Goal: Information Seeking & Learning: Learn about a topic

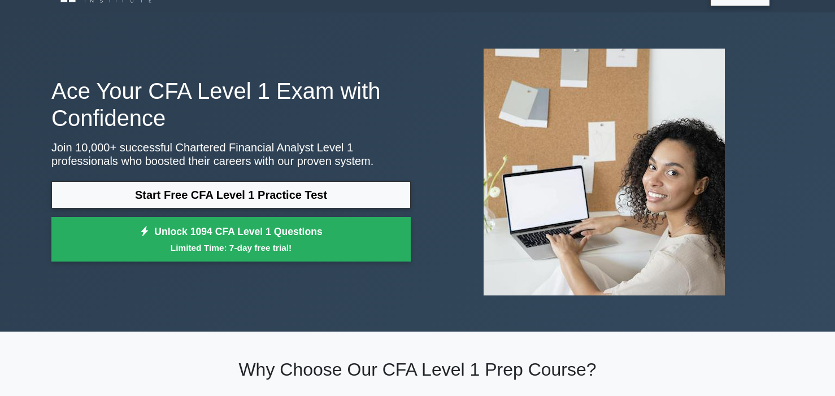
scroll to position [29, 0]
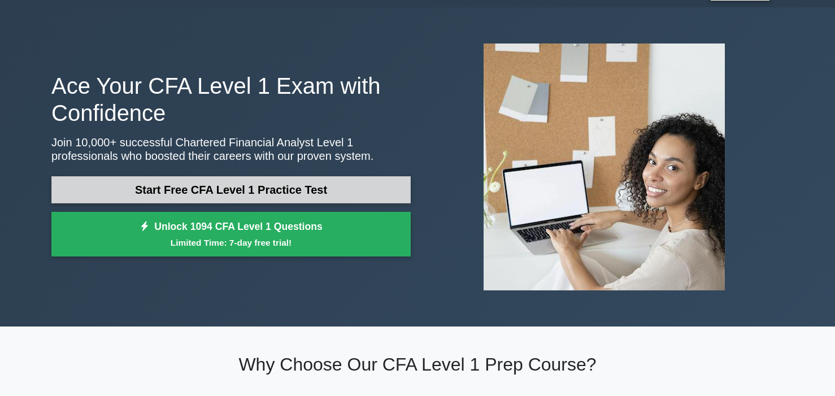
click at [264, 185] on link "Start Free CFA Level 1 Practice Test" at bounding box center [230, 189] width 359 height 27
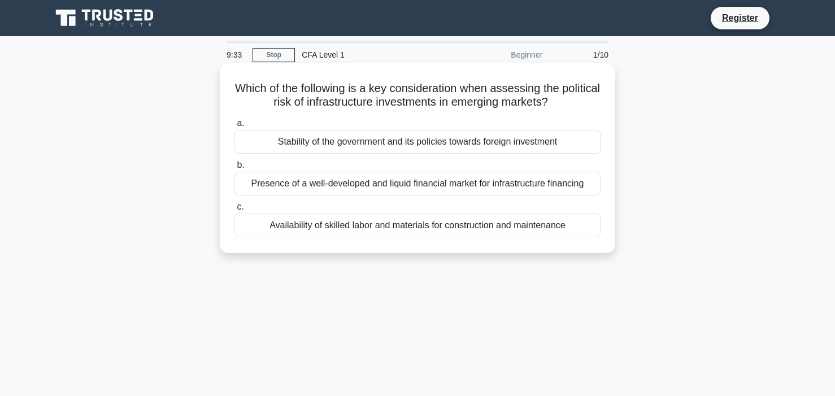
click at [331, 147] on div "Stability of the government and its policies towards foreign investment" at bounding box center [418, 142] width 366 height 24
click at [235, 127] on input "a. Stability of the government and its policies towards foreign investment" at bounding box center [235, 123] width 0 height 7
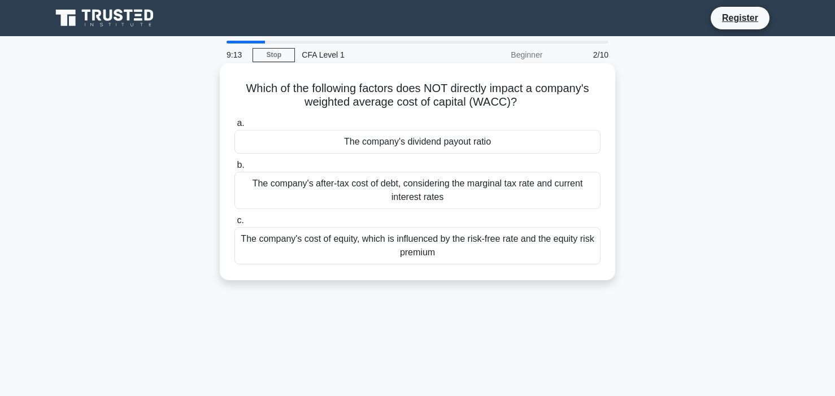
click at [448, 144] on div "The company's dividend payout ratio" at bounding box center [418, 142] width 366 height 24
click at [235, 127] on input "a. The company's dividend payout ratio" at bounding box center [235, 123] width 0 height 7
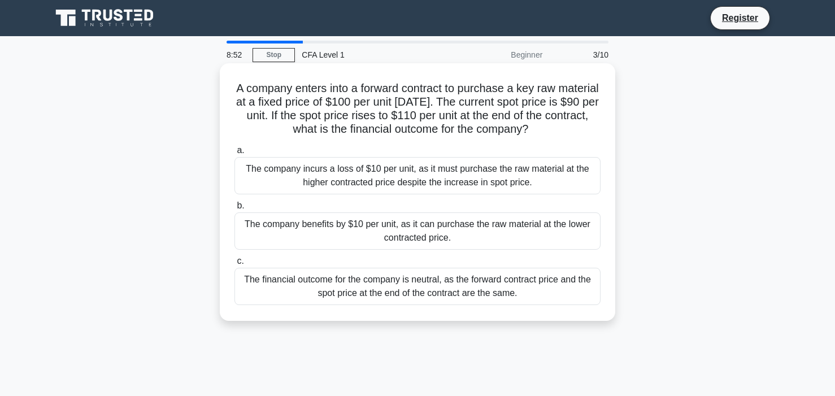
click at [418, 225] on div "The company benefits by $10 per unit, as it can purchase the raw material at th…" at bounding box center [418, 230] width 366 height 37
click at [235, 210] on input "b. The company benefits by $10 per unit, as it can purchase the raw material at…" at bounding box center [235, 205] width 0 height 7
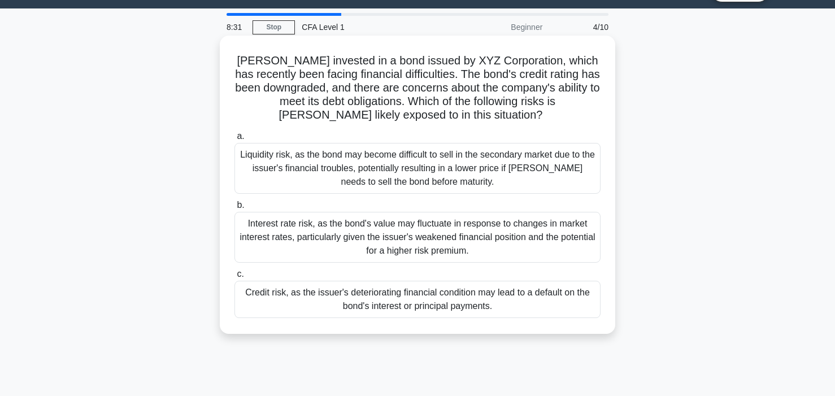
scroll to position [27, 0]
click at [415, 298] on div "Credit risk, as the issuer's deteriorating financial condition may lead to a de…" at bounding box center [418, 299] width 366 height 37
click at [235, 279] on input "c. Credit risk, as the issuer's deteriorating financial condition may lead to a…" at bounding box center [235, 274] width 0 height 7
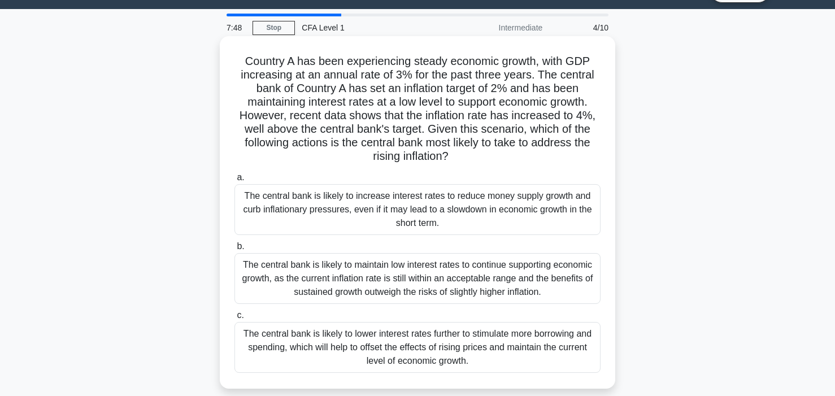
scroll to position [0, 0]
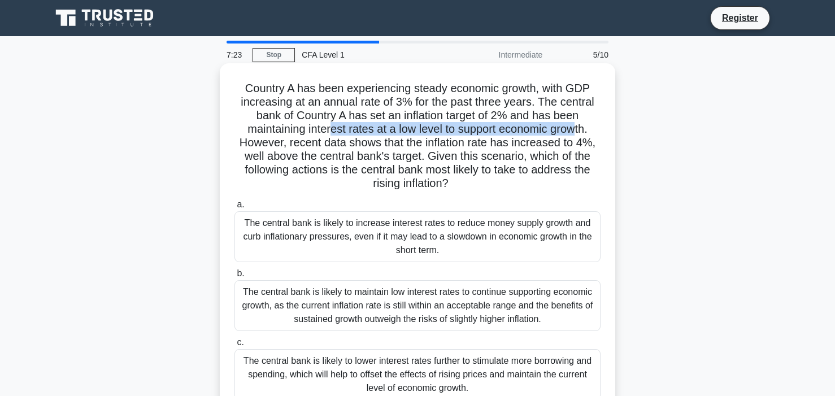
drag, startPoint x: 334, startPoint y: 133, endPoint x: 575, endPoint y: 134, distance: 240.7
click at [578, 134] on h5 "Country A has been experiencing steady economic growth, with GDP increasing at …" at bounding box center [417, 136] width 368 height 110
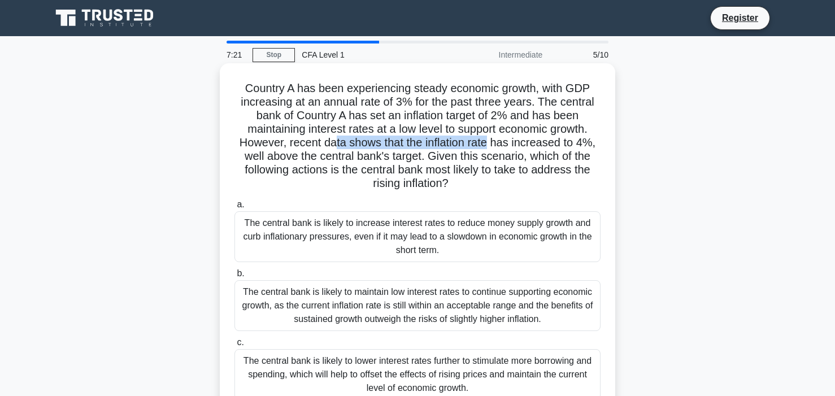
drag, startPoint x: 350, startPoint y: 142, endPoint x: 317, endPoint y: 157, distance: 36.4
click at [486, 144] on h5 "Country A has been experiencing steady economic growth, with GDP increasing at …" at bounding box center [417, 136] width 368 height 110
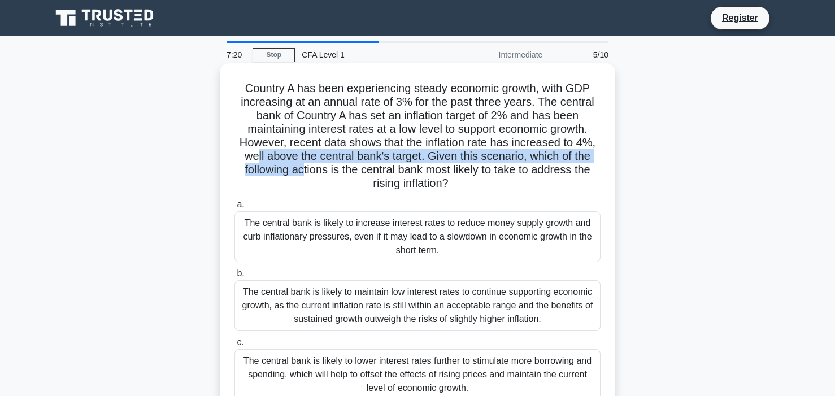
drag, startPoint x: 257, startPoint y: 161, endPoint x: 302, endPoint y: 164, distance: 45.3
click at [302, 164] on h5 "Country A has been experiencing steady economic growth, with GDP increasing at …" at bounding box center [417, 136] width 368 height 110
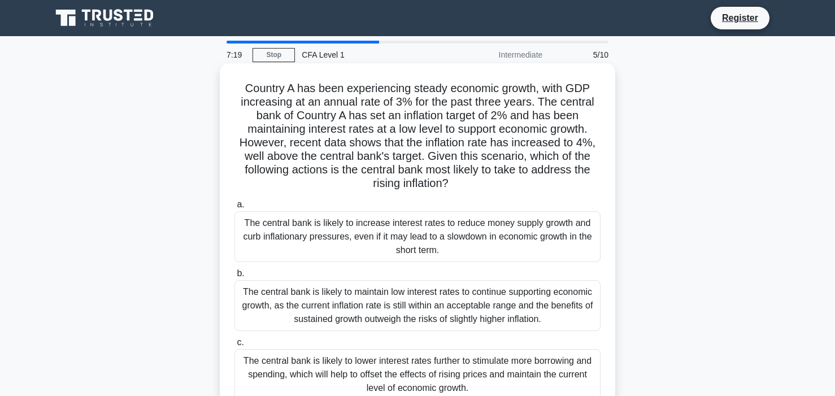
drag, startPoint x: 449, startPoint y: 166, endPoint x: 405, endPoint y: 177, distance: 45.5
click at [449, 166] on h5 "Country A has been experiencing steady economic growth, with GDP increasing at …" at bounding box center [417, 136] width 368 height 110
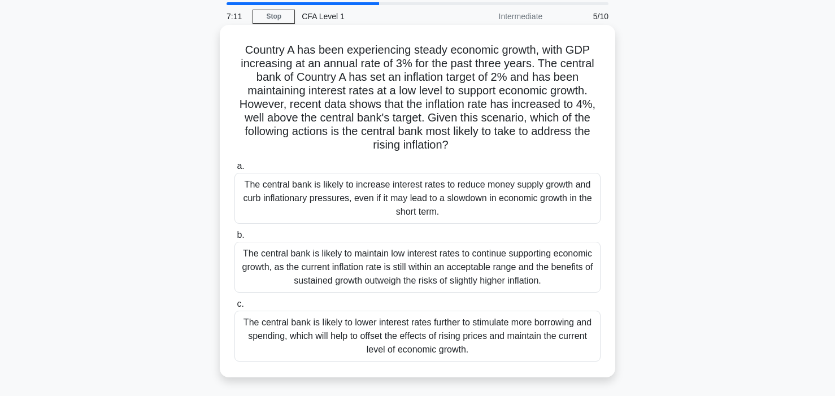
scroll to position [42, 0]
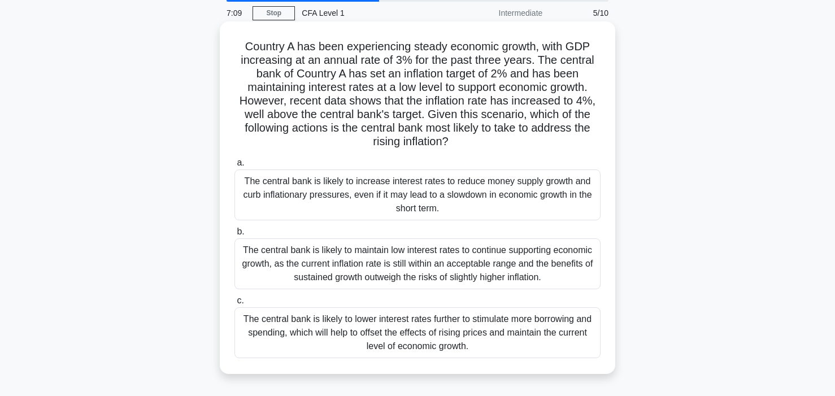
click at [350, 336] on div "The central bank is likely to lower interest rates further to stimulate more bo…" at bounding box center [418, 332] width 366 height 51
click at [235, 305] on input "c. The central bank is likely to lower interest rates further to stimulate more…" at bounding box center [235, 300] width 0 height 7
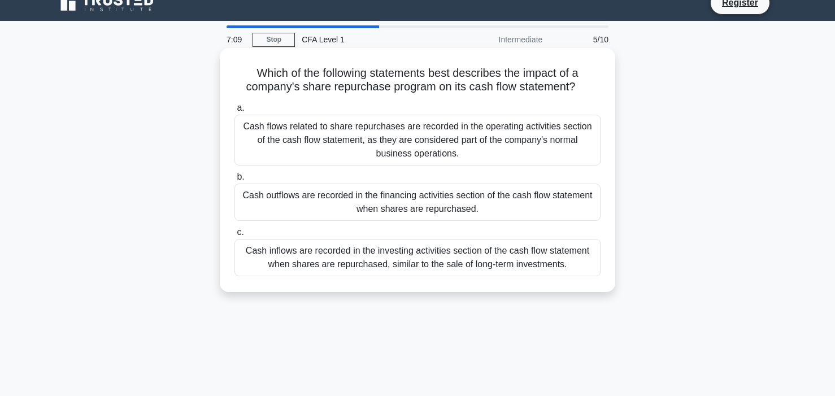
scroll to position [0, 0]
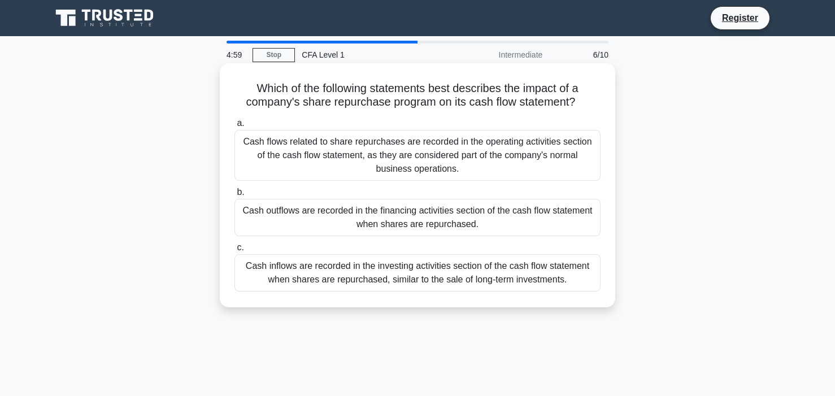
click at [364, 165] on div "Cash flows related to share repurchases are recorded in the operating activitie…" at bounding box center [418, 155] width 366 height 51
click at [235, 127] on input "a. Cash flows related to share repurchases are recorded in the operating activi…" at bounding box center [235, 123] width 0 height 7
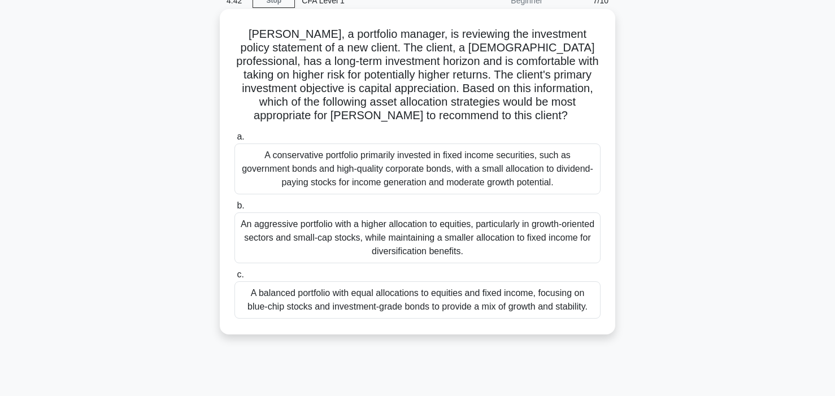
scroll to position [57, 0]
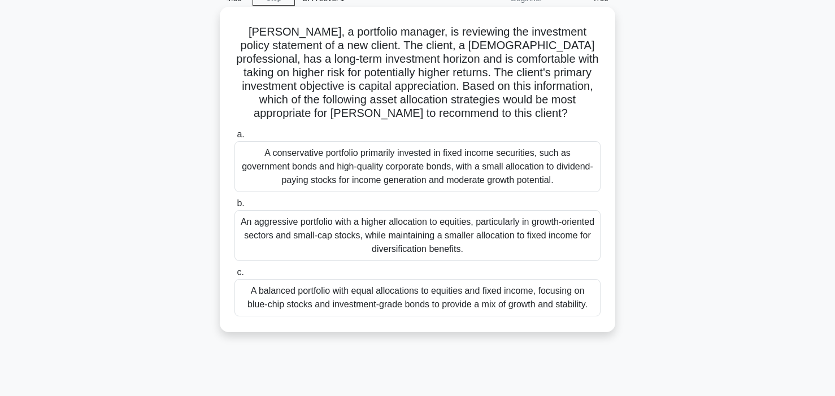
click at [437, 302] on div "A balanced portfolio with equal allocations to equities and fixed income, focus…" at bounding box center [418, 297] width 366 height 37
click at [235, 276] on input "c. A balanced portfolio with equal allocations to equities and fixed income, fo…" at bounding box center [235, 272] width 0 height 7
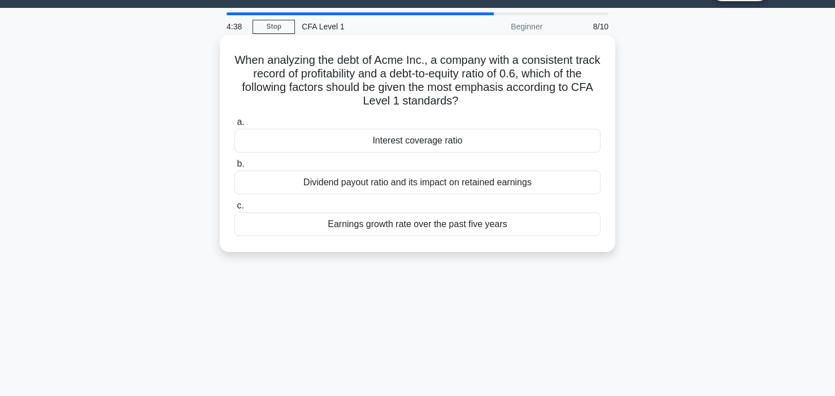
scroll to position [0, 0]
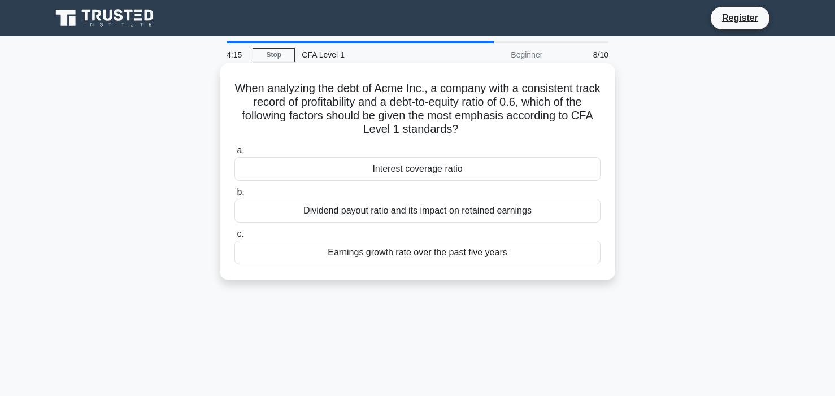
click at [447, 168] on div "Interest coverage ratio" at bounding box center [418, 169] width 366 height 24
click at [235, 154] on input "a. Interest coverage ratio" at bounding box center [235, 150] width 0 height 7
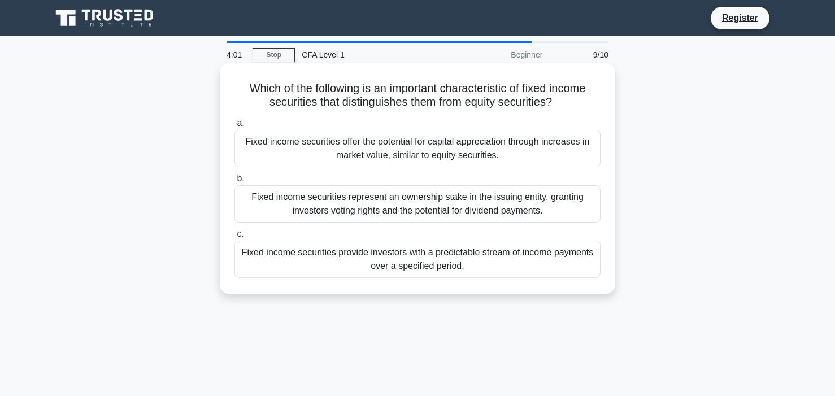
click at [438, 264] on div "Fixed income securities provide investors with a predictable stream of income p…" at bounding box center [418, 259] width 366 height 37
click at [235, 238] on input "c. Fixed income securities provide investors with a predictable stream of incom…" at bounding box center [235, 234] width 0 height 7
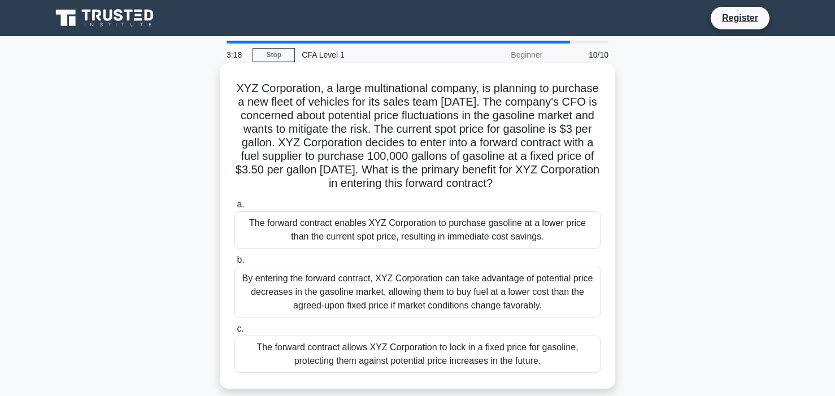
click at [366, 353] on div "The forward contract allows XYZ Corporation to lock in a fixed price for gasoli…" at bounding box center [418, 354] width 366 height 37
click at [235, 333] on input "c. The forward contract allows XYZ Corporation to lock in a fixed price for gas…" at bounding box center [235, 328] width 0 height 7
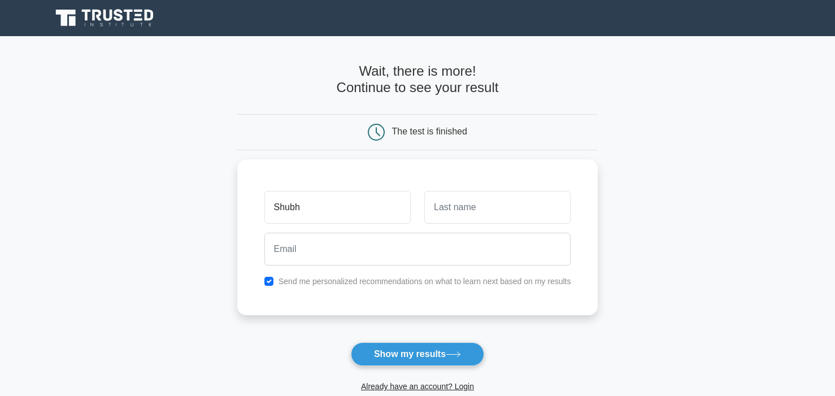
type input "Shubh"
click at [351, 342] on button "Show my results" at bounding box center [417, 354] width 133 height 24
type input "Padhy"
click at [351, 342] on button "Show my results" at bounding box center [417, 354] width 133 height 24
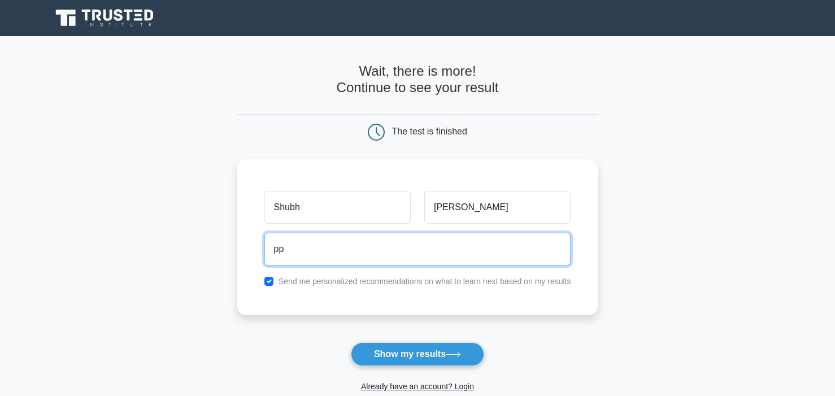
type input "p"
type input "shubhampadhy2017@gmail.com"
click at [351, 342] on button "Show my results" at bounding box center [417, 354] width 133 height 24
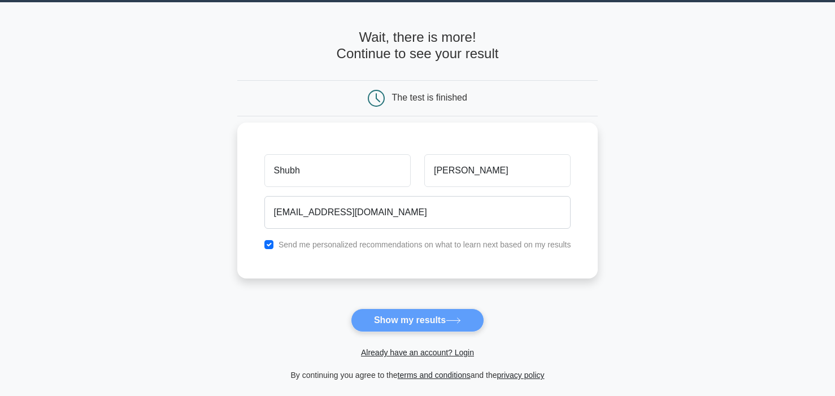
scroll to position [33, 0]
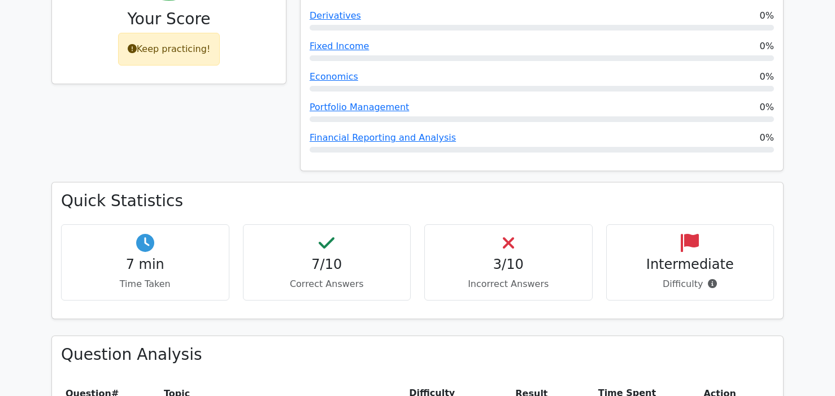
click at [511, 224] on div "3/10 Incorrect Answers" at bounding box center [508, 262] width 168 height 76
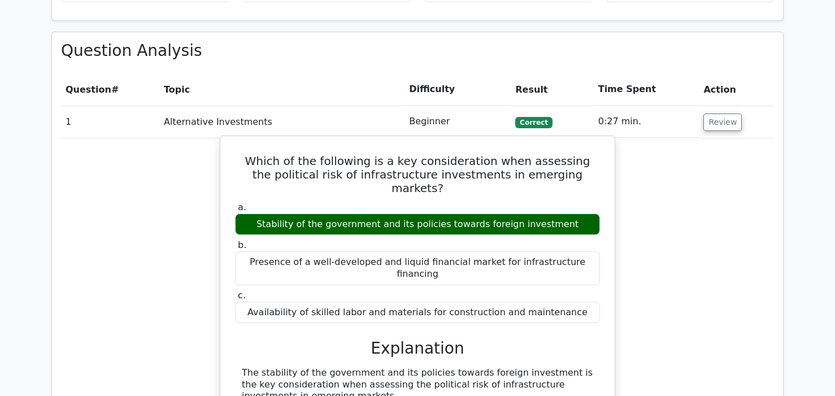
scroll to position [846, 0]
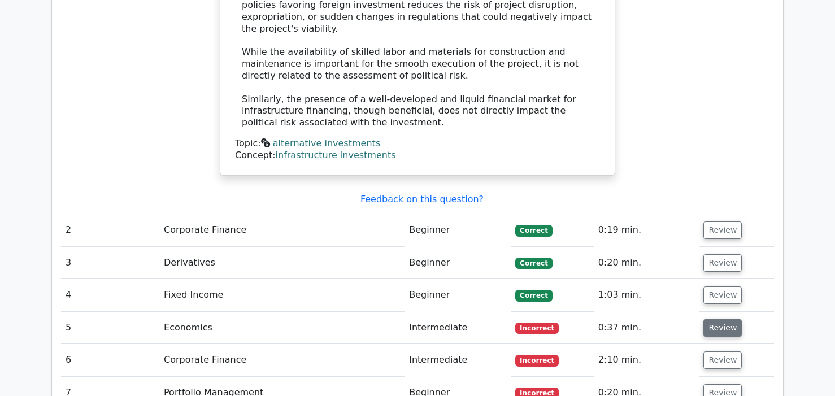
click at [713, 319] on button "Review" at bounding box center [723, 328] width 38 height 18
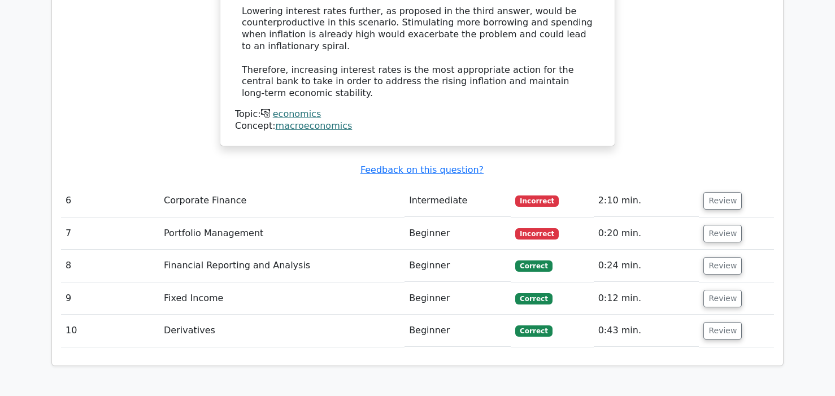
scroll to position [2163, 0]
click at [711, 192] on button "Review" at bounding box center [723, 201] width 38 height 18
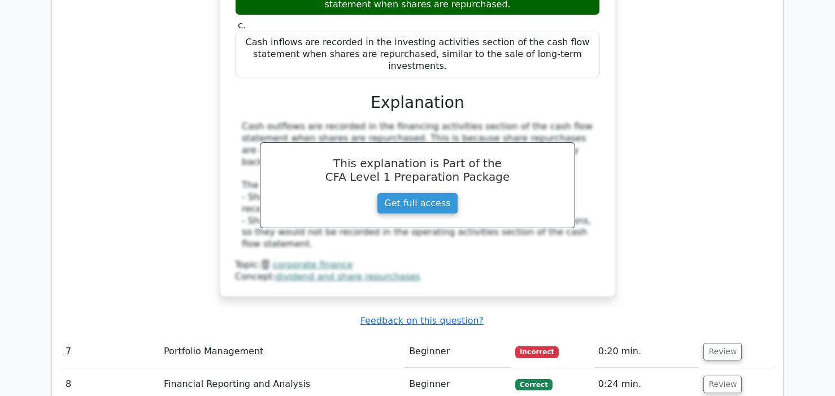
scroll to position [2556, 0]
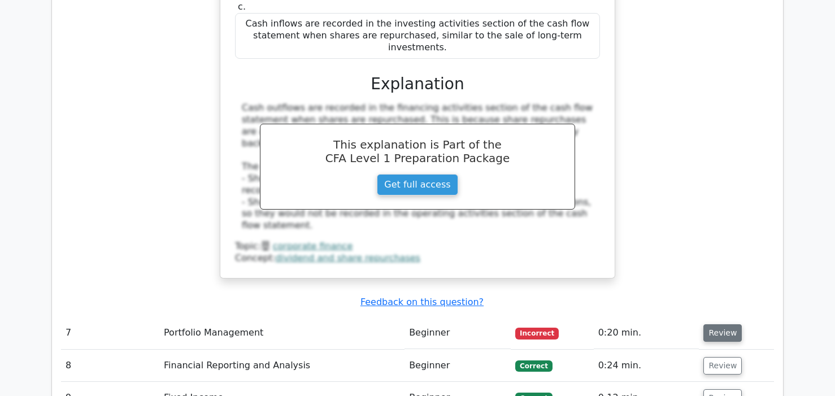
click at [720, 324] on button "Review" at bounding box center [723, 333] width 38 height 18
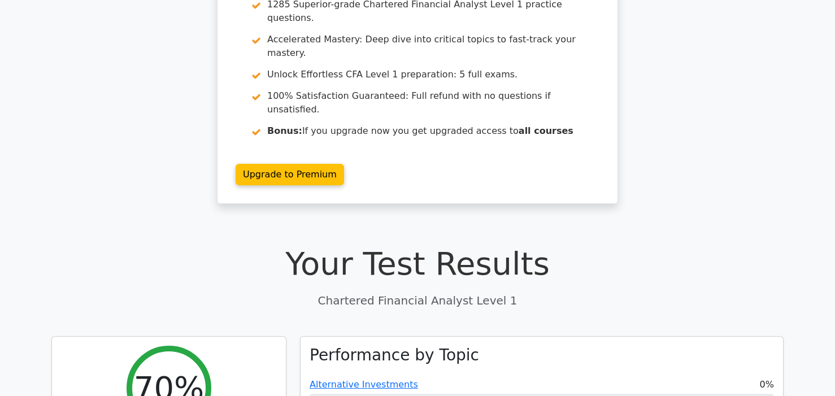
scroll to position [0, 0]
